Goal: Information Seeking & Learning: Learn about a topic

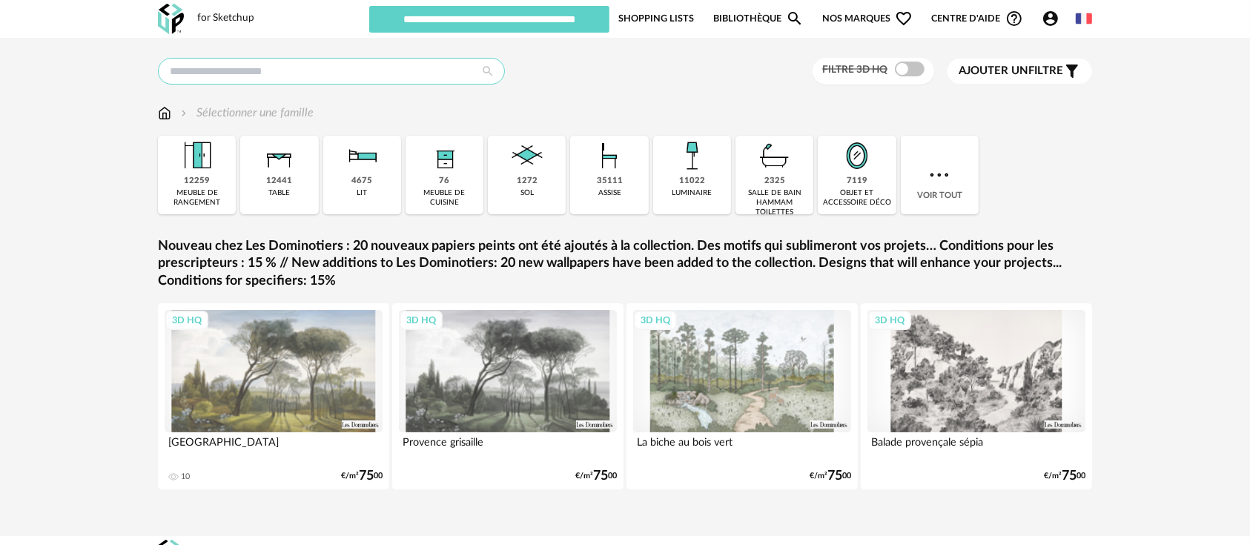
click at [368, 73] on input "text" at bounding box center [331, 71] width 347 height 27
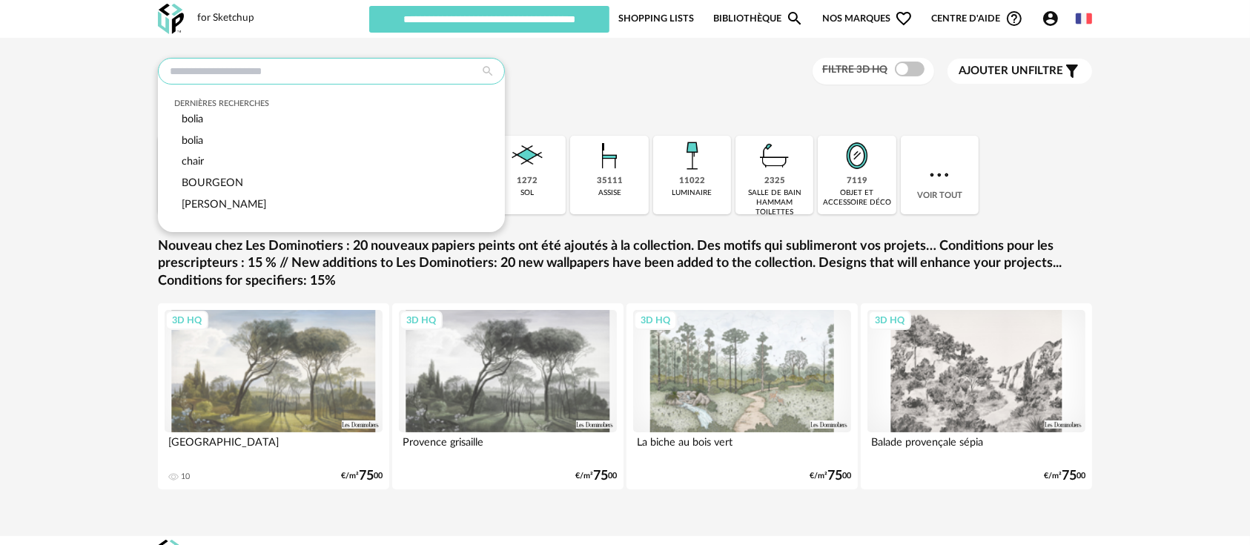
paste input "**********"
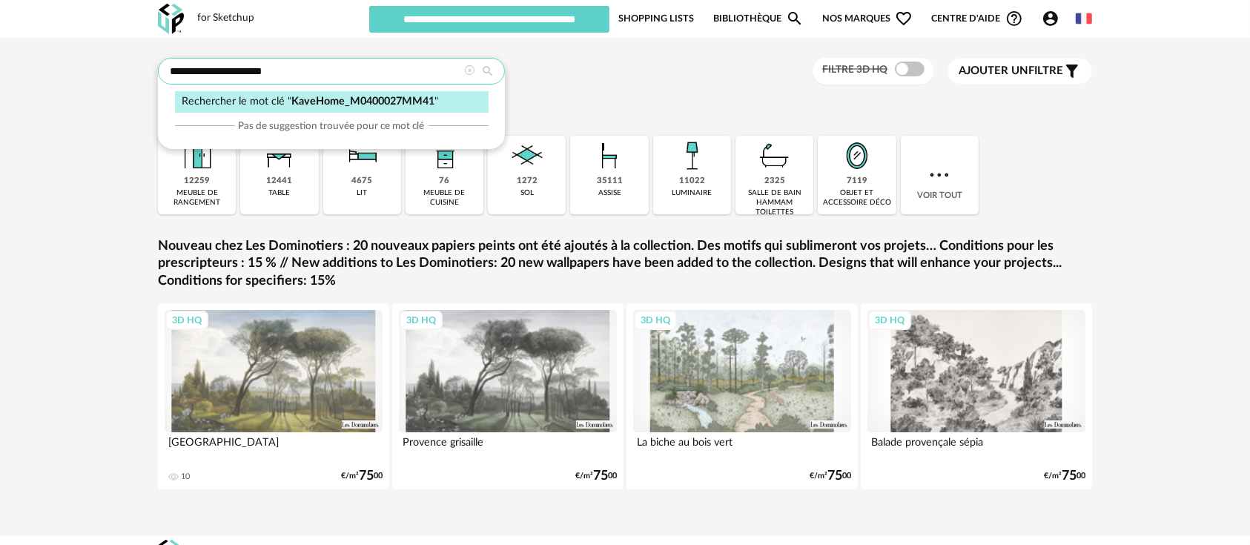
type input "**********"
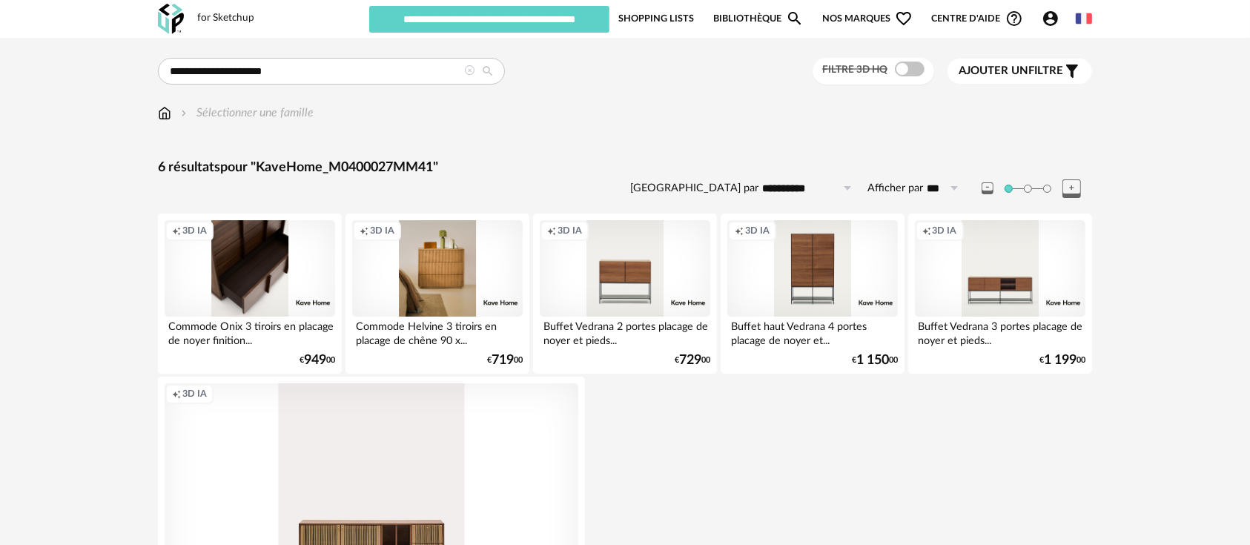
click at [315, 262] on div "Creation icon 3D IA" at bounding box center [250, 268] width 171 height 96
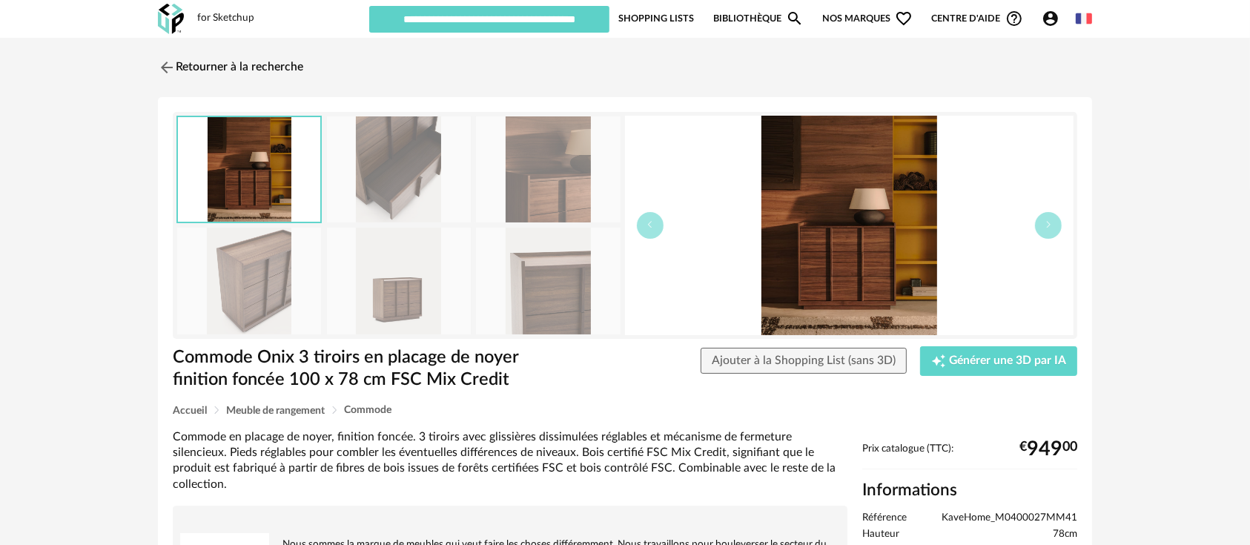
scroll to position [136, 0]
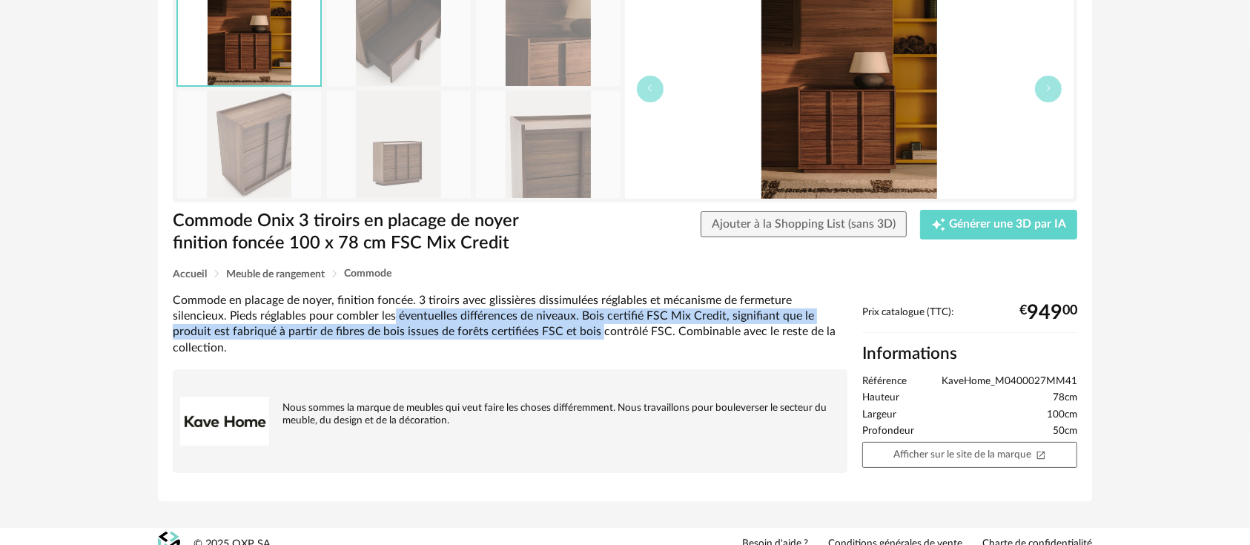
drag, startPoint x: 337, startPoint y: 311, endPoint x: 536, endPoint y: 333, distance: 199.8
click at [536, 333] on div "Commode en placage de noyer, finition foncée. 3 tiroirs avec glissières dissimu…" at bounding box center [510, 324] width 675 height 63
drag, startPoint x: 533, startPoint y: 317, endPoint x: 531, endPoint y: 340, distance: 22.4
click at [531, 340] on div "Commode en placage de noyer, finition foncée. 3 tiroirs avec glissières dissimu…" at bounding box center [510, 324] width 675 height 63
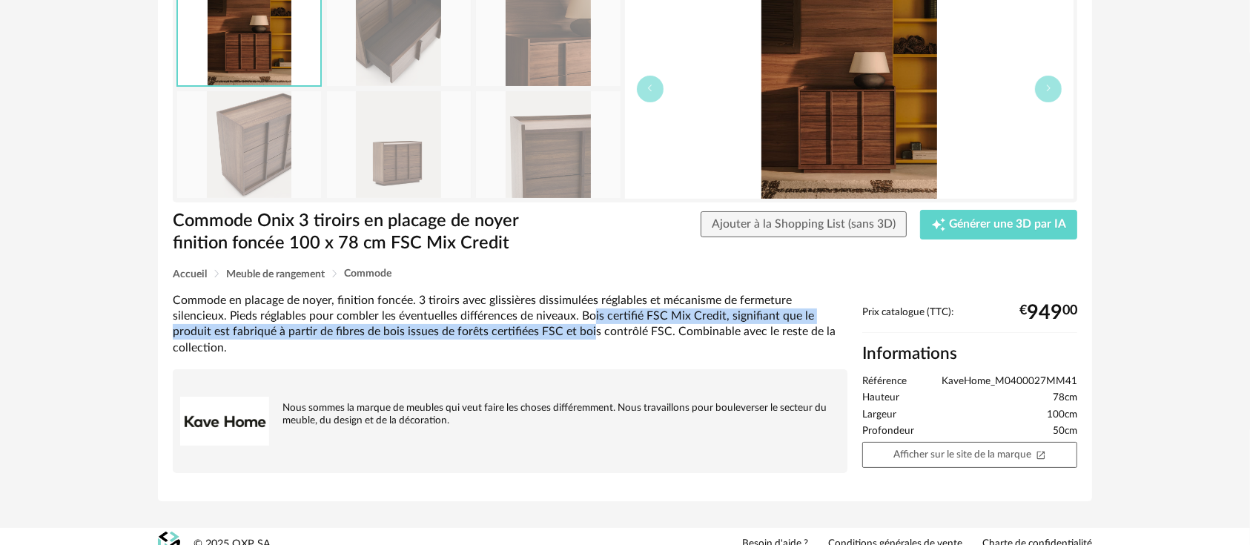
click at [529, 338] on div "Commode en placage de noyer, finition foncée. 3 tiroirs avec glissières dissimu…" at bounding box center [510, 324] width 675 height 63
drag, startPoint x: 532, startPoint y: 312, endPoint x: 528, endPoint y: 337, distance: 25.5
click at [528, 337] on div "Commode en placage de noyer, finition foncée. 3 tiroirs avec glissières dissimu…" at bounding box center [510, 324] width 675 height 63
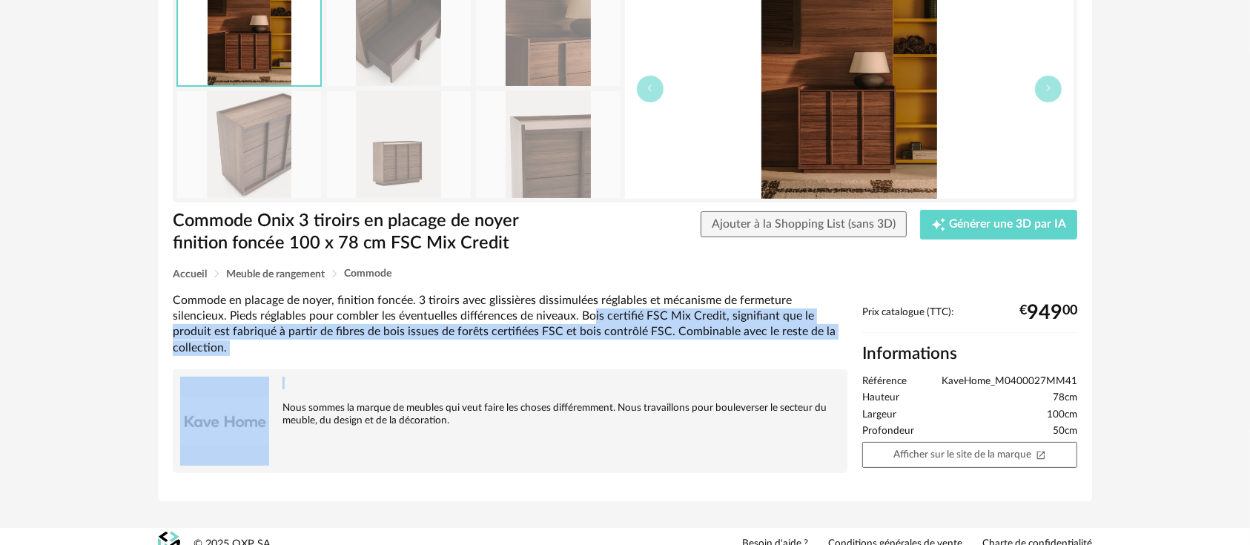
drag, startPoint x: 535, startPoint y: 320, endPoint x: 535, endPoint y: 340, distance: 20.8
click at [535, 340] on div "Commode en placage de noyer, finition foncée. 3 tiroirs avec glissières dissimu…" at bounding box center [509, 389] width 689 height 193
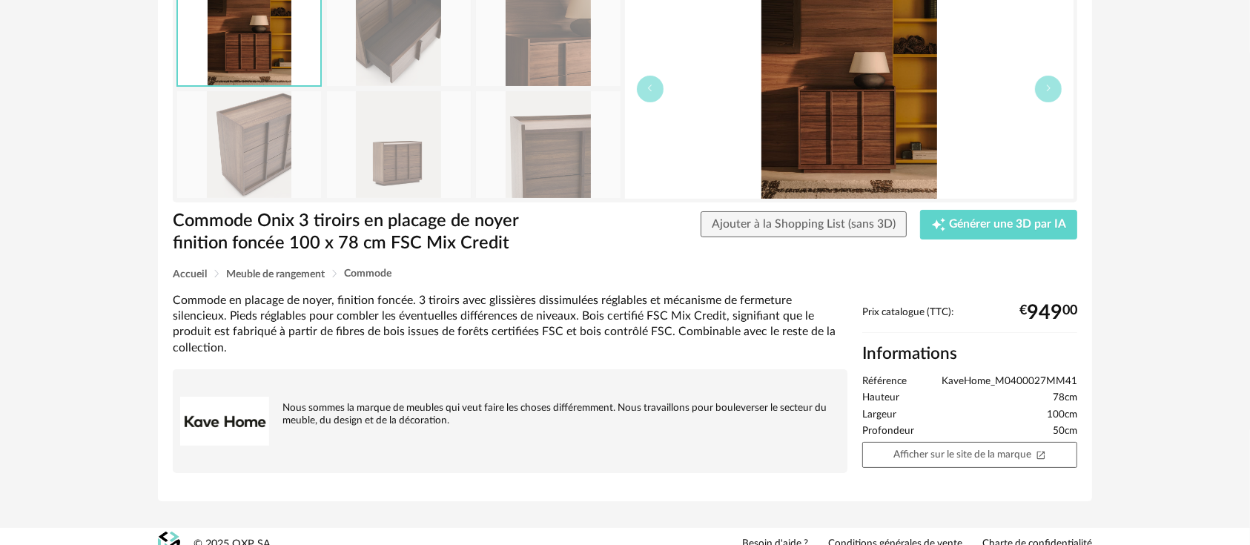
click at [552, 317] on div "Commode en placage de noyer, finition foncée. 3 tiroirs avec glissières dissimu…" at bounding box center [510, 324] width 675 height 63
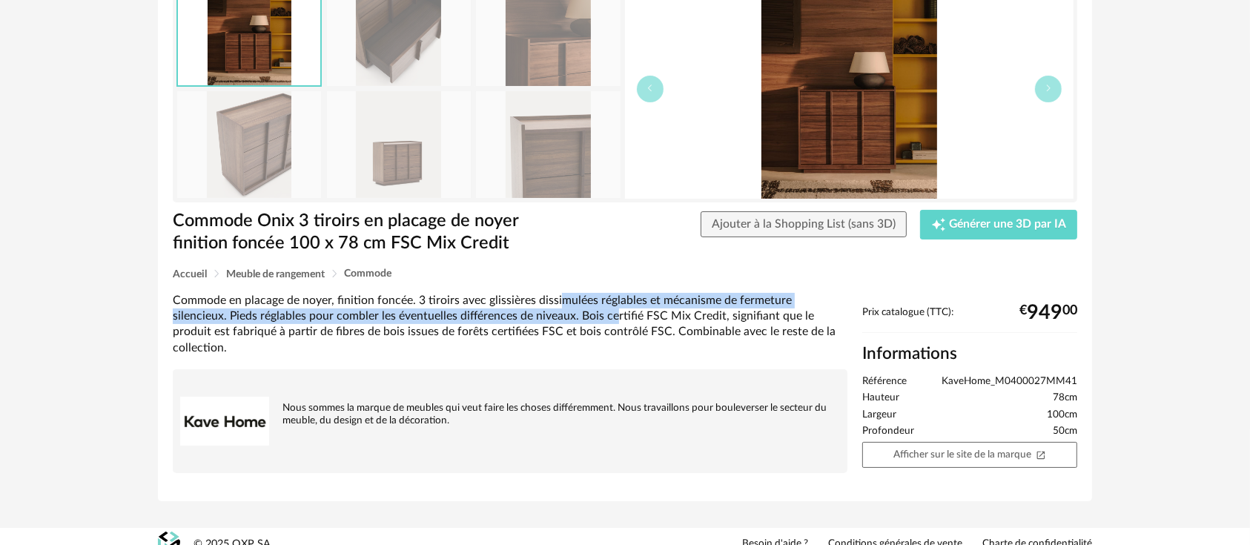
drag, startPoint x: 558, startPoint y: 302, endPoint x: 554, endPoint y: 323, distance: 22.0
click at [554, 323] on div "Commode en placage de noyer, finition foncée. 3 tiroirs avec glissières dissimu…" at bounding box center [510, 324] width 675 height 63
drag, startPoint x: 561, startPoint y: 294, endPoint x: 560, endPoint y: 317, distance: 23.7
click at [560, 317] on div "Commode en placage de noyer, finition foncée. 3 tiroirs avec glissières dissimu…" at bounding box center [510, 324] width 675 height 63
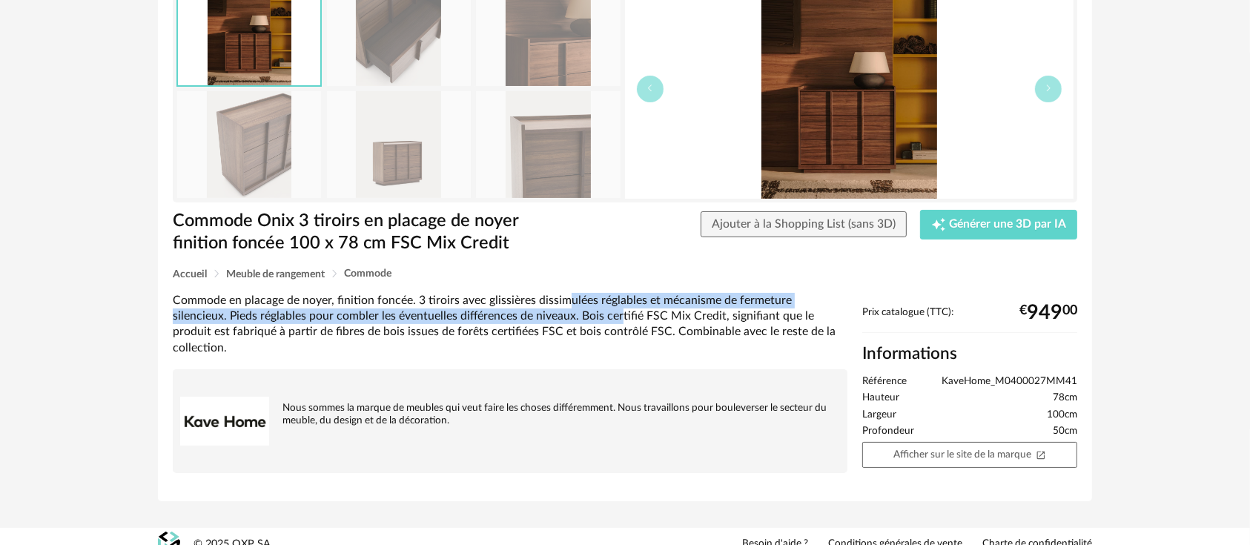
click at [560, 317] on div "Commode en placage de noyer, finition foncée. 3 tiroirs avec glissières dissimu…" at bounding box center [510, 324] width 675 height 63
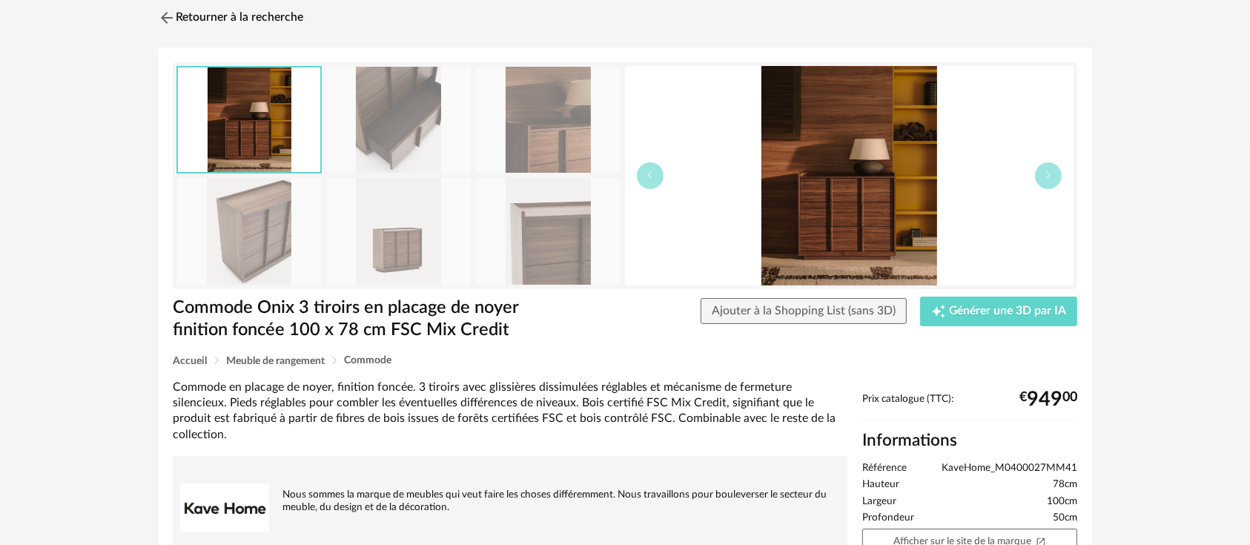
scroll to position [0, 0]
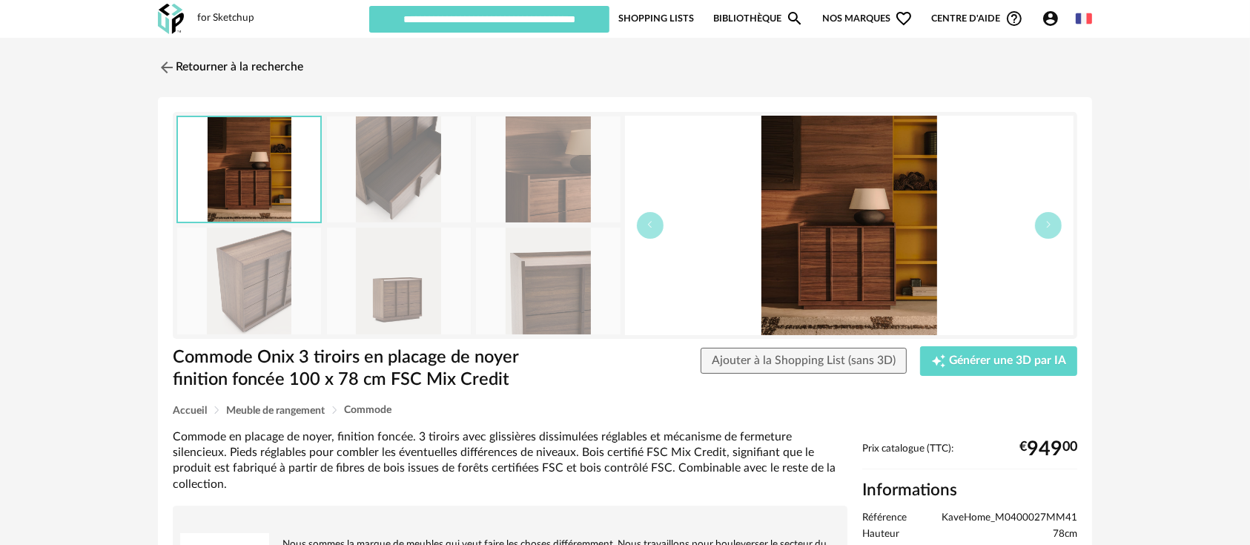
click at [914, 262] on img at bounding box center [849, 225] width 449 height 219
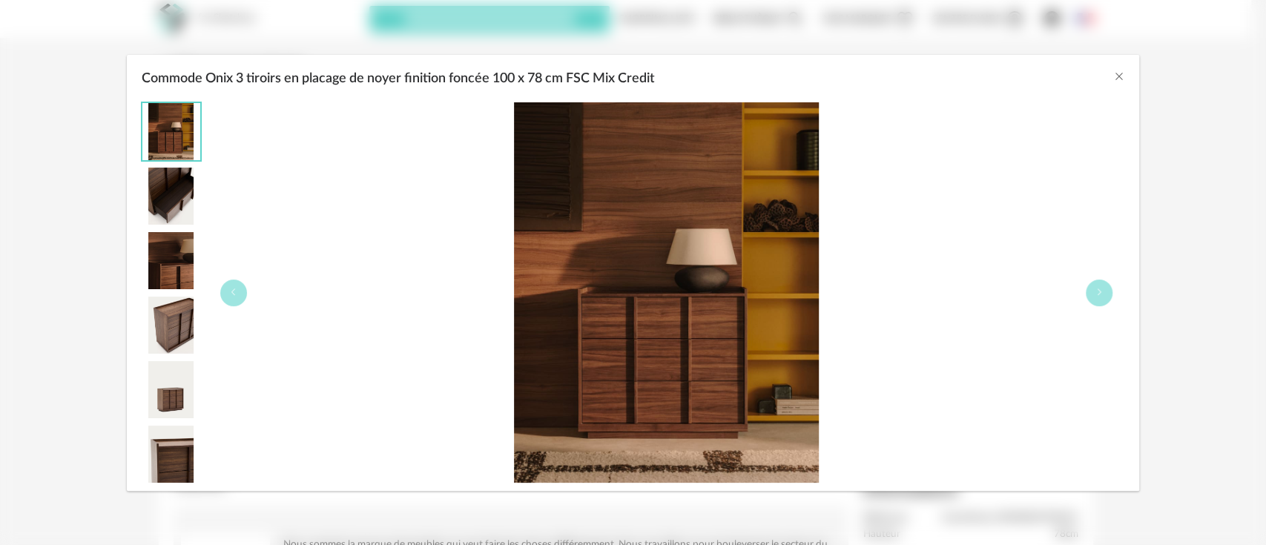
click at [1119, 294] on div "Commode Onix 3 tiroirs en placage de noyer finition foncée 100 x 78 cm FSC Mix …" at bounding box center [666, 292] width 916 height 381
click at [1092, 300] on button "Commode Onix 3 tiroirs en placage de noyer finition foncée 100 x 78 cm FSC Mix …" at bounding box center [1098, 292] width 27 height 27
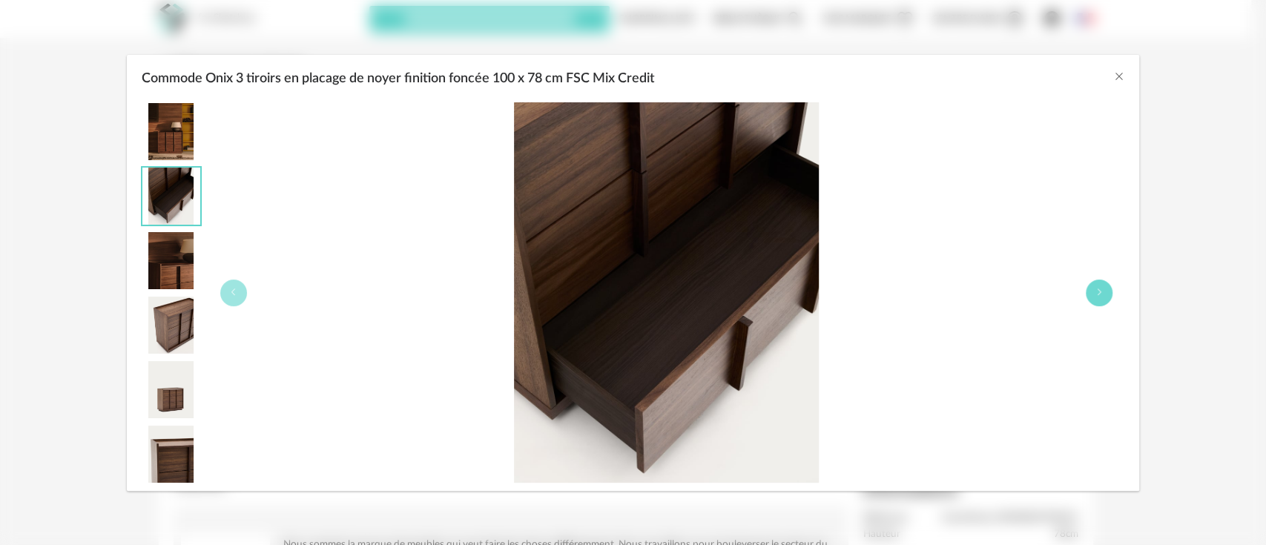
click at [1097, 291] on icon "Commode Onix 3 tiroirs en placage de noyer finition foncée 100 x 78 cm FSC Mix …" at bounding box center [1098, 292] width 9 height 9
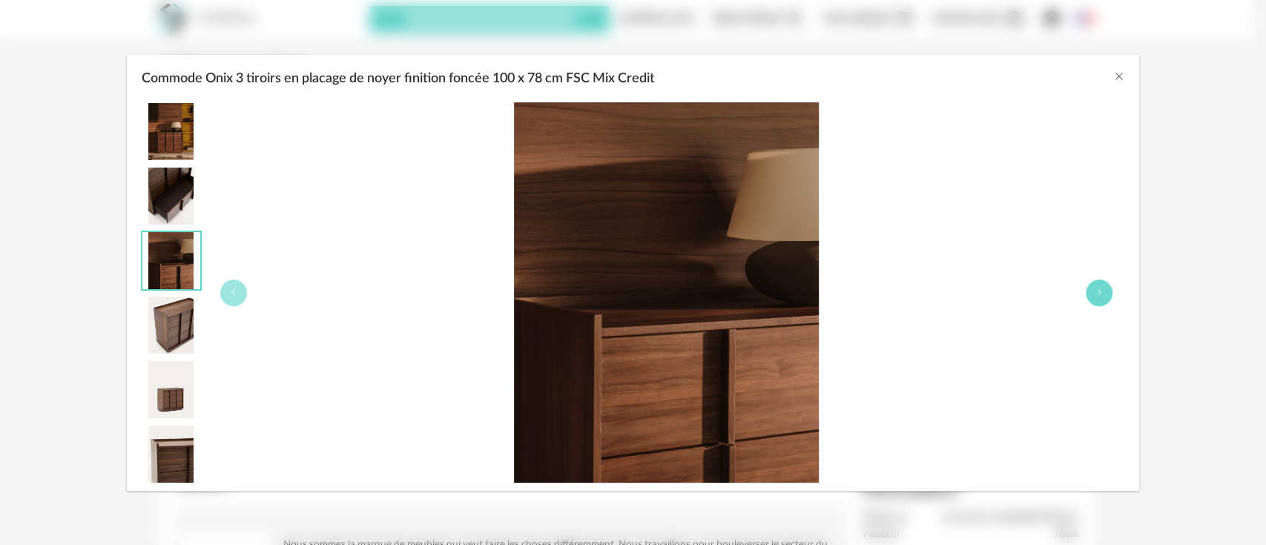
click at [1096, 291] on icon "Commode Onix 3 tiroirs en placage de noyer finition foncée 100 x 78 cm FSC Mix …" at bounding box center [1098, 292] width 9 height 9
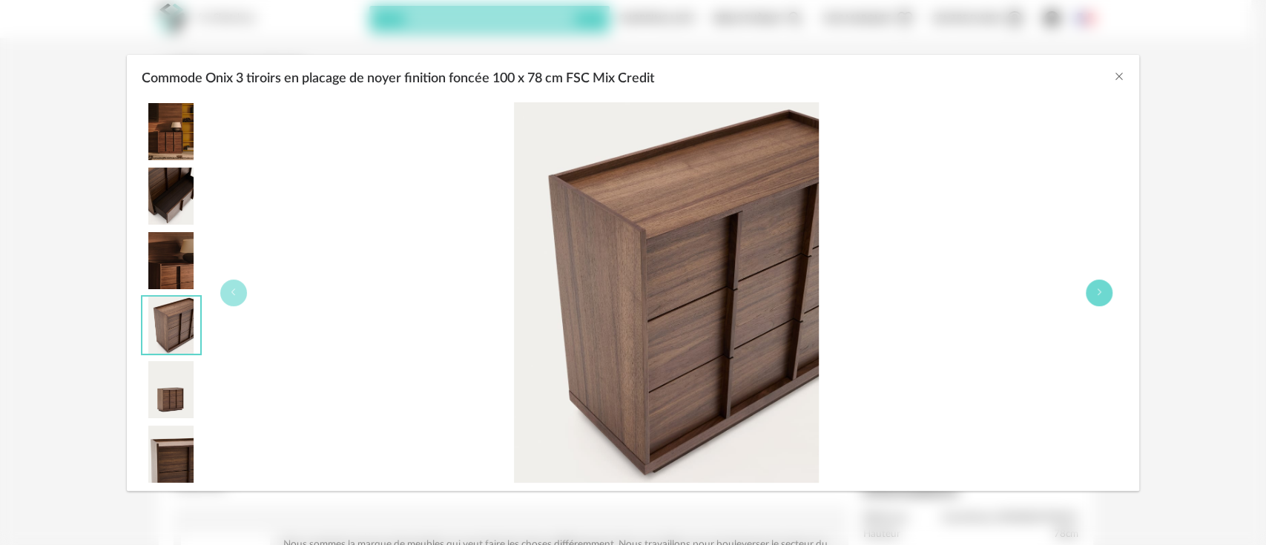
click at [1096, 291] on icon "Commode Onix 3 tiroirs en placage de noyer finition foncée 100 x 78 cm FSC Mix …" at bounding box center [1098, 292] width 9 height 9
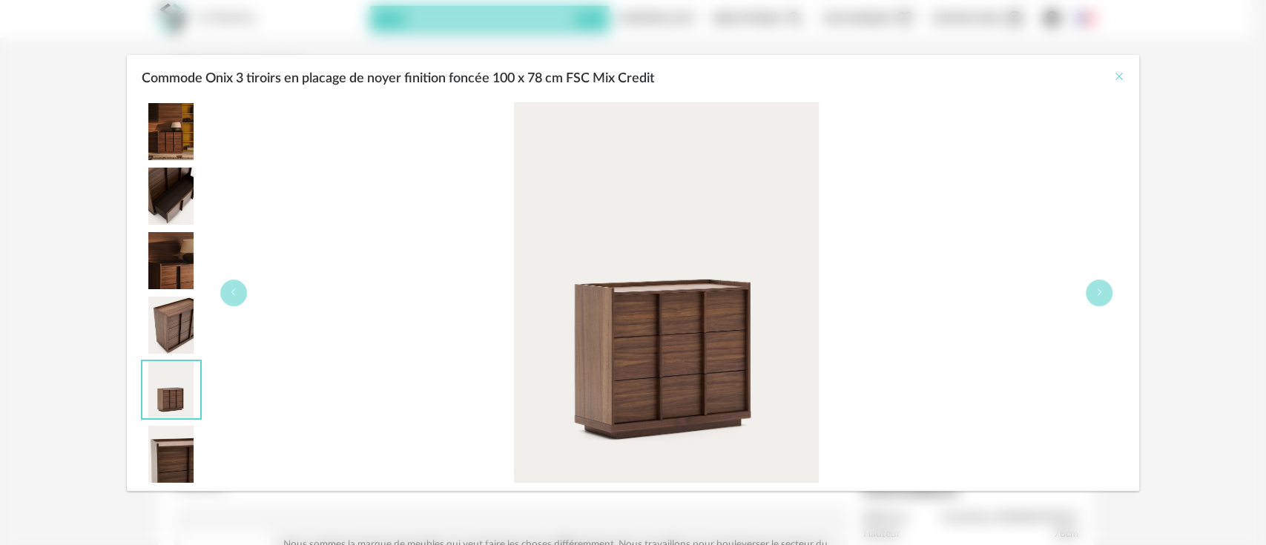
click at [1114, 68] on div "Commode Onix 3 tiroirs en placage de noyer finition foncée 100 x 78 cm FSC Mix …" at bounding box center [633, 75] width 1013 height 40
click at [1121, 70] on icon "Close" at bounding box center [1118, 76] width 12 height 12
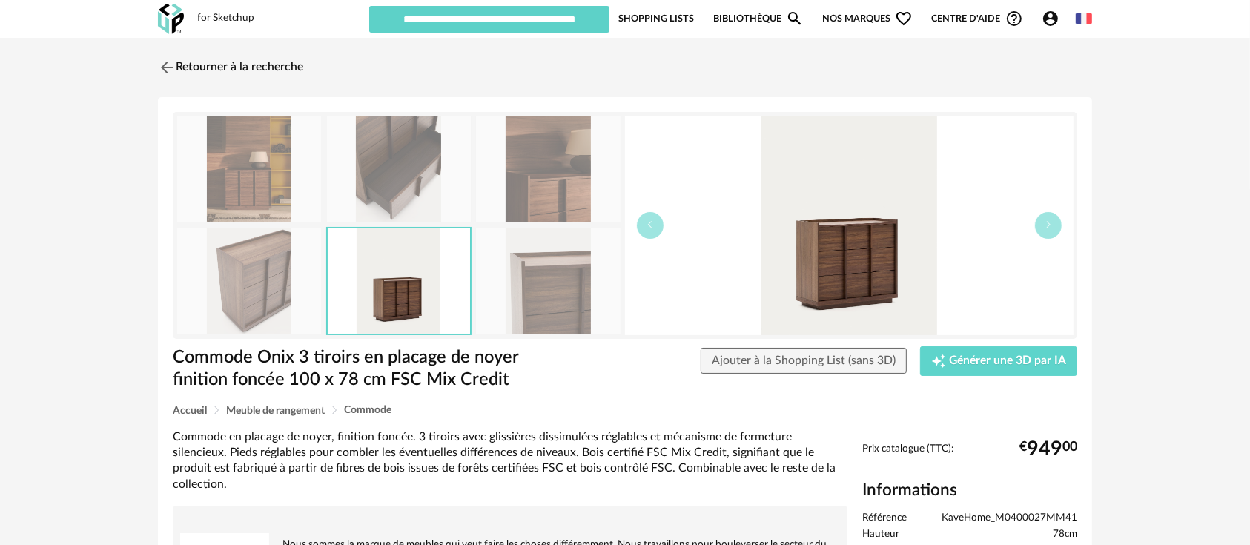
scroll to position [136, 0]
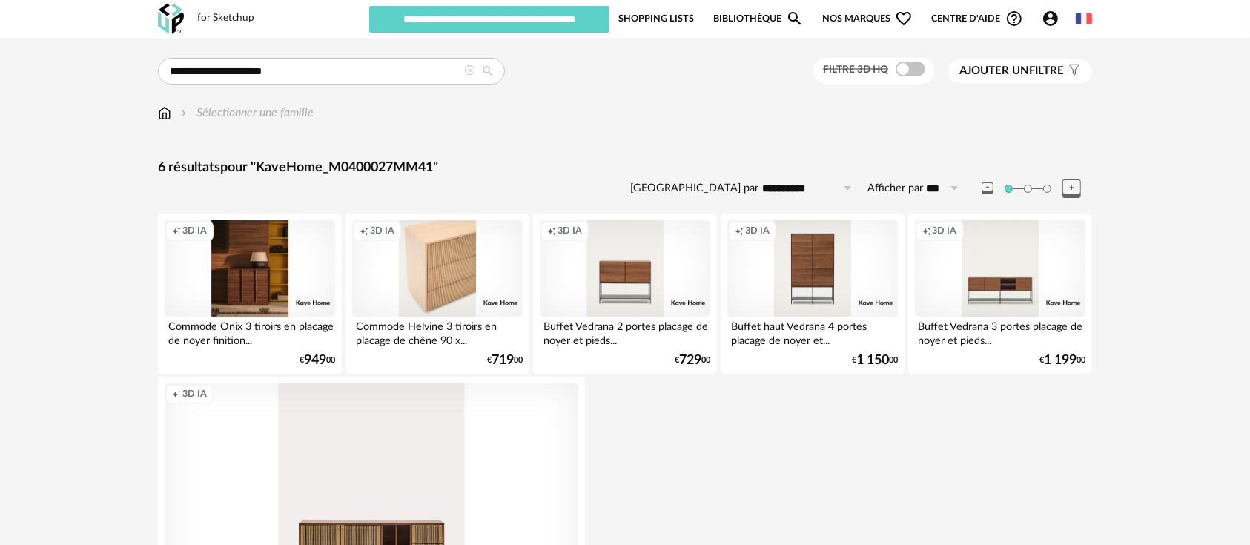
click at [414, 271] on div "Creation icon 3D IA" at bounding box center [437, 268] width 171 height 96
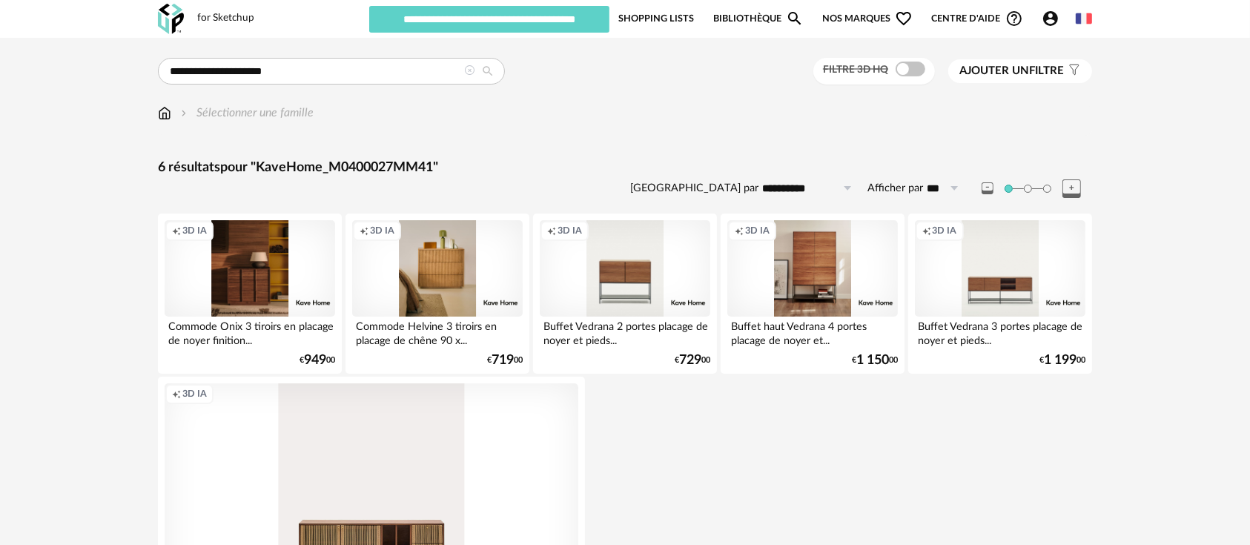
click at [833, 265] on div "Creation icon 3D IA" at bounding box center [812, 268] width 171 height 96
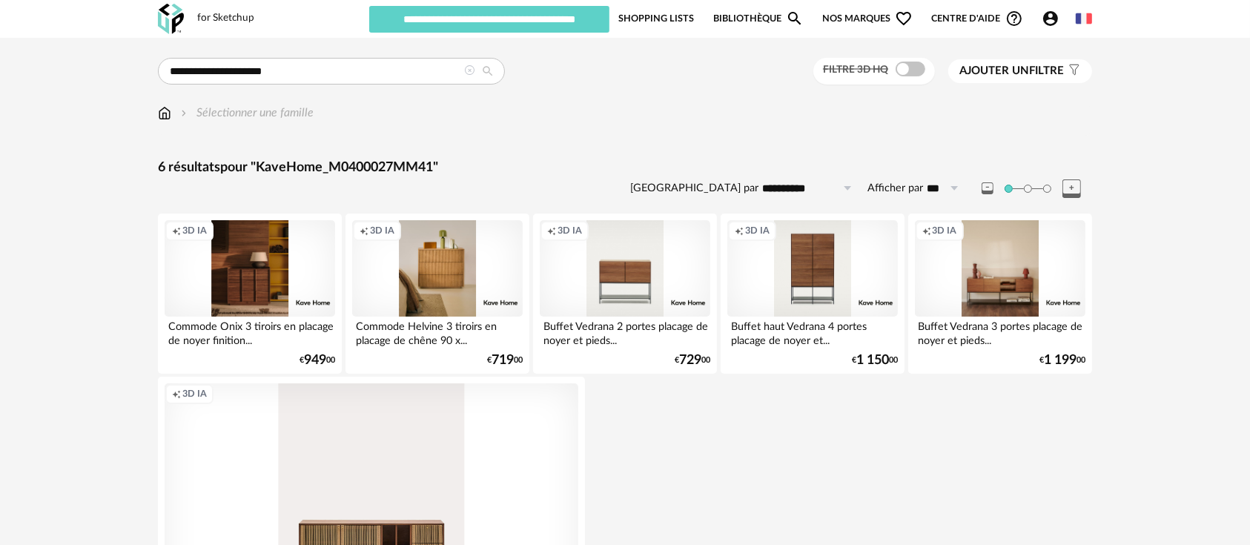
click at [1055, 264] on div "Creation icon 3D IA" at bounding box center [1000, 268] width 171 height 96
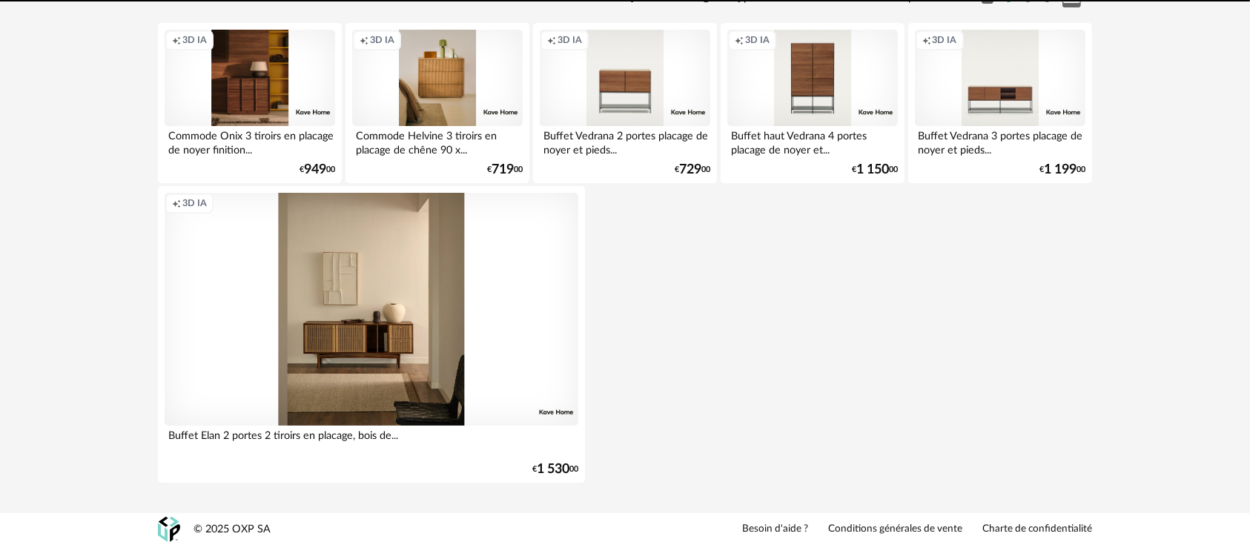
scroll to position [191, 0]
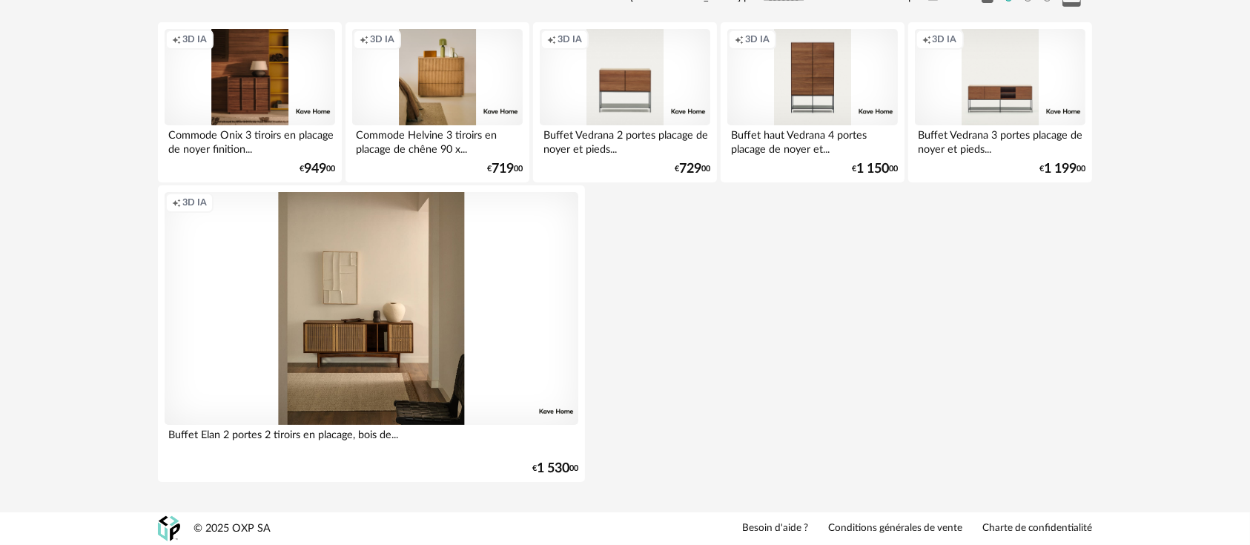
click at [320, 311] on div "Creation icon 3D IA" at bounding box center [372, 308] width 414 height 233
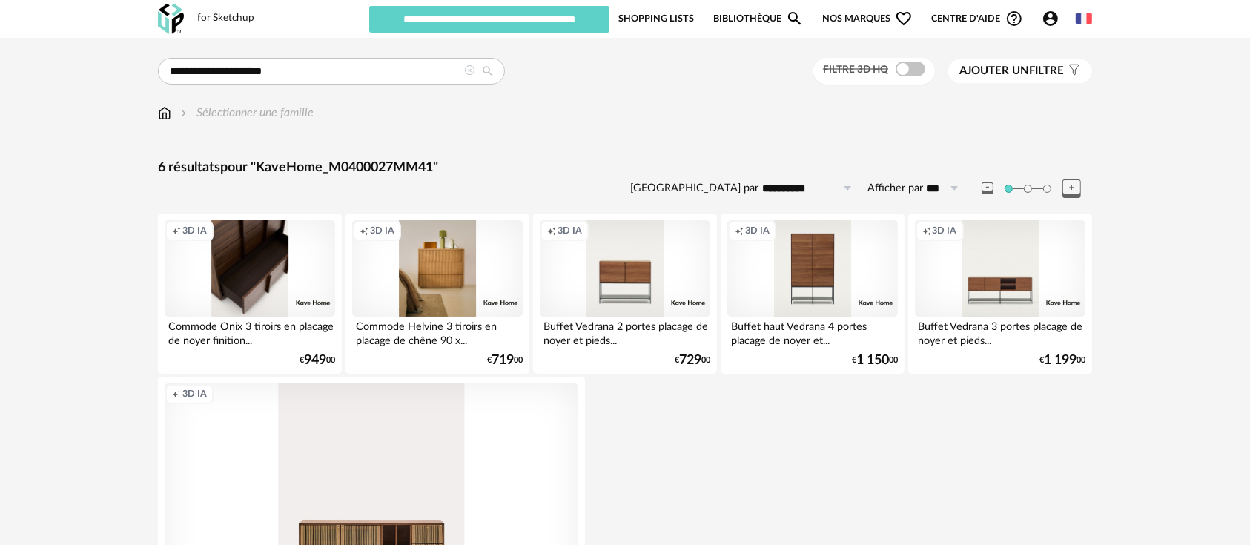
click at [283, 277] on div "Creation icon 3D IA" at bounding box center [250, 268] width 171 height 96
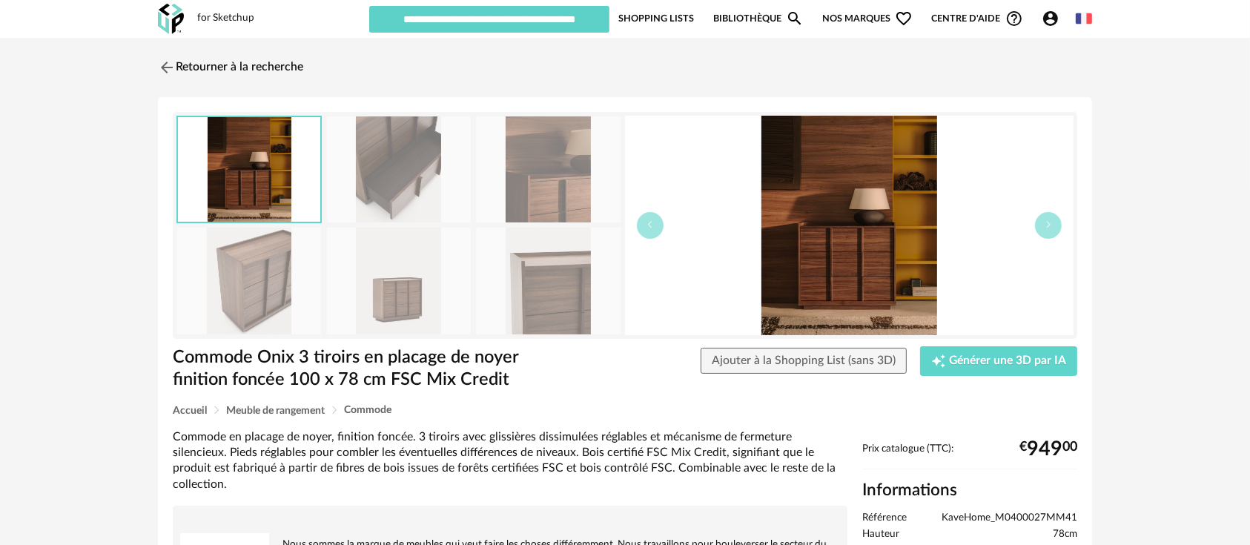
scroll to position [136, 0]
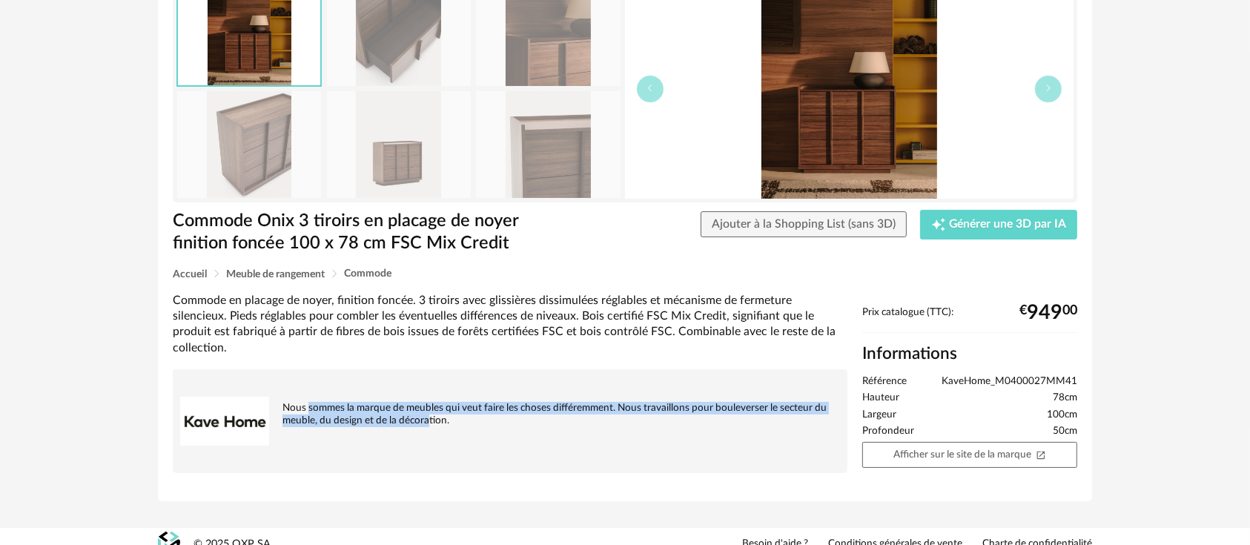
drag, startPoint x: 308, startPoint y: 388, endPoint x: 430, endPoint y: 415, distance: 124.6
click at [430, 415] on div "Nous sommes la marque de meubles qui veut faire les choses différemment. Nous t…" at bounding box center [510, 421] width 675 height 104
click at [430, 416] on div "Nous sommes la marque de meubles qui veut faire les choses différemment. Nous t…" at bounding box center [510, 421] width 675 height 104
drag, startPoint x: 449, startPoint y: 411, endPoint x: 285, endPoint y: 391, distance: 165.1
click at [285, 391] on div "Nous sommes la marque de meubles qui veut faire les choses différemment. Nous t…" at bounding box center [510, 421] width 675 height 104
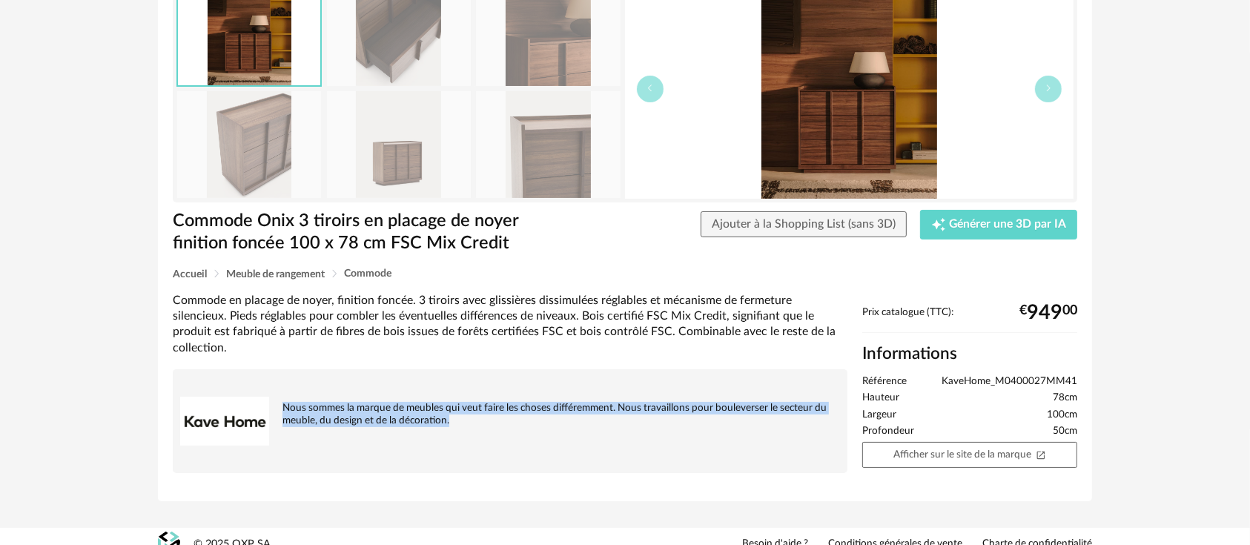
click at [285, 391] on div "Nous sommes la marque de meubles qui veut faire les choses différemment. Nous t…" at bounding box center [510, 402] width 660 height 50
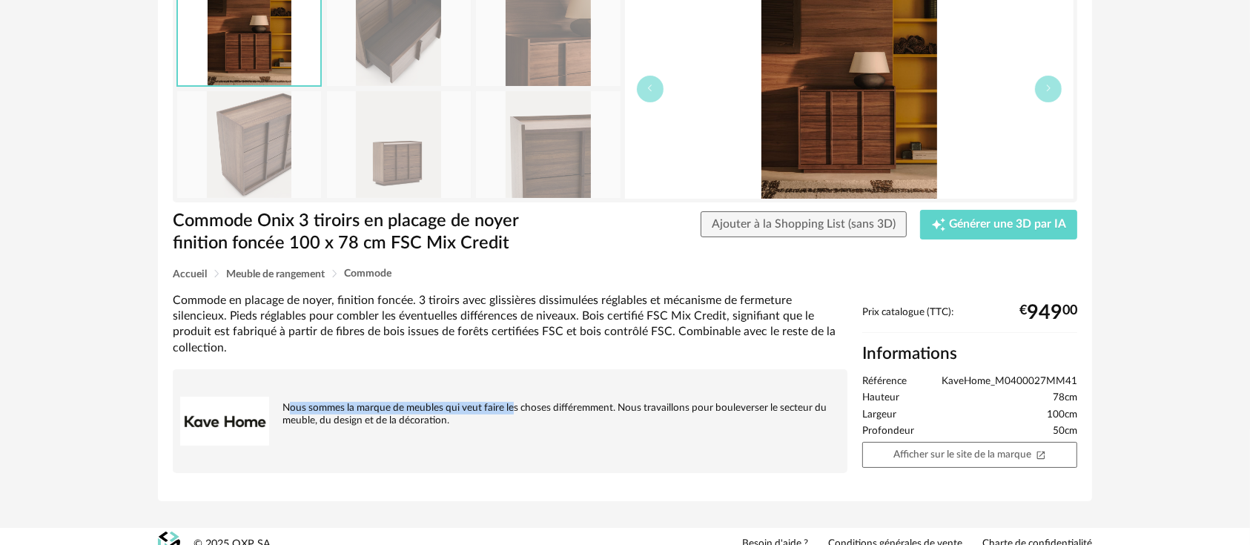
drag, startPoint x: 290, startPoint y: 394, endPoint x: 513, endPoint y: 398, distance: 223.2
click at [513, 398] on div "Nous sommes la marque de meubles qui veut faire les choses différemment. Nous t…" at bounding box center [510, 402] width 660 height 50
click at [512, 398] on div "Nous sommes la marque de meubles qui veut faire les choses différemment. Nous t…" at bounding box center [510, 402] width 660 height 50
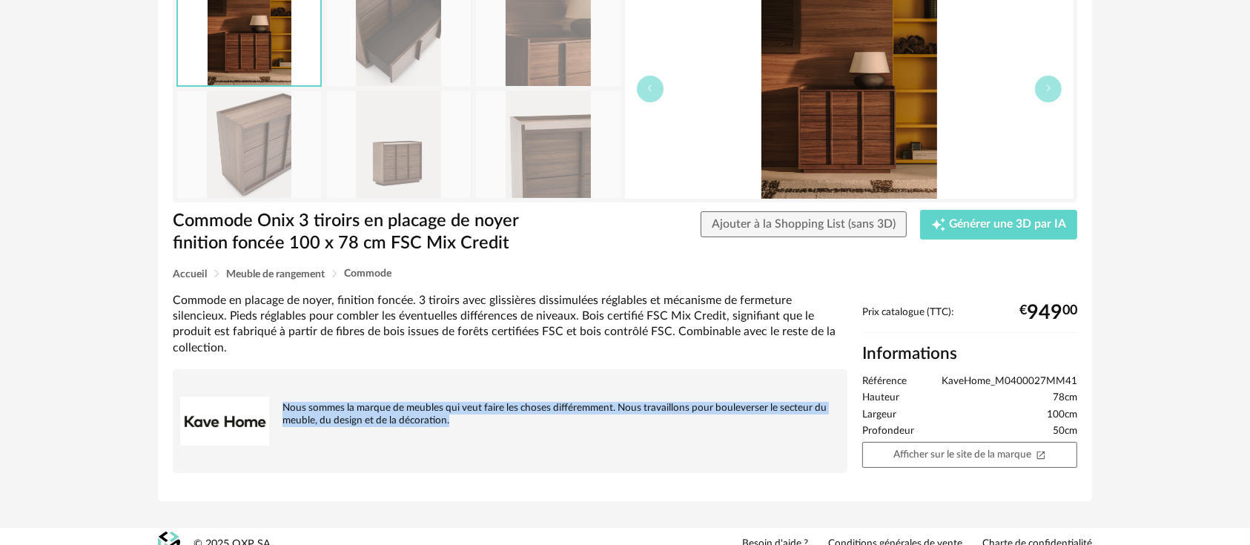
drag, startPoint x: 499, startPoint y: 403, endPoint x: 277, endPoint y: 397, distance: 222.5
click at [277, 397] on div "Nous sommes la marque de meubles qui veut faire les choses différemment. Nous t…" at bounding box center [510, 402] width 660 height 50
click at [300, 404] on div "Nous sommes la marque de meubles qui veut faire les choses différemment. Nous t…" at bounding box center [510, 402] width 660 height 50
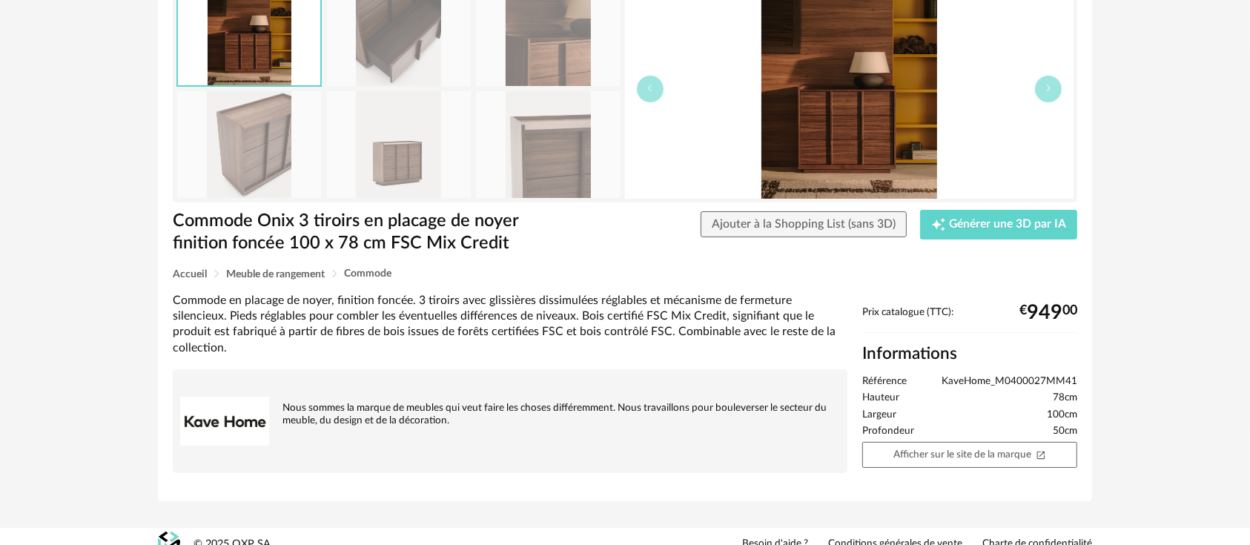
click at [566, 332] on div "Commode en placage de noyer, finition foncée. 3 tiroirs avec glissières dissimu…" at bounding box center [510, 324] width 675 height 63
click at [629, 329] on div "Commode en placage de noyer, finition foncée. 3 tiroirs avec glissières dissimu…" at bounding box center [510, 324] width 675 height 63
